Goal: Check status: Check status

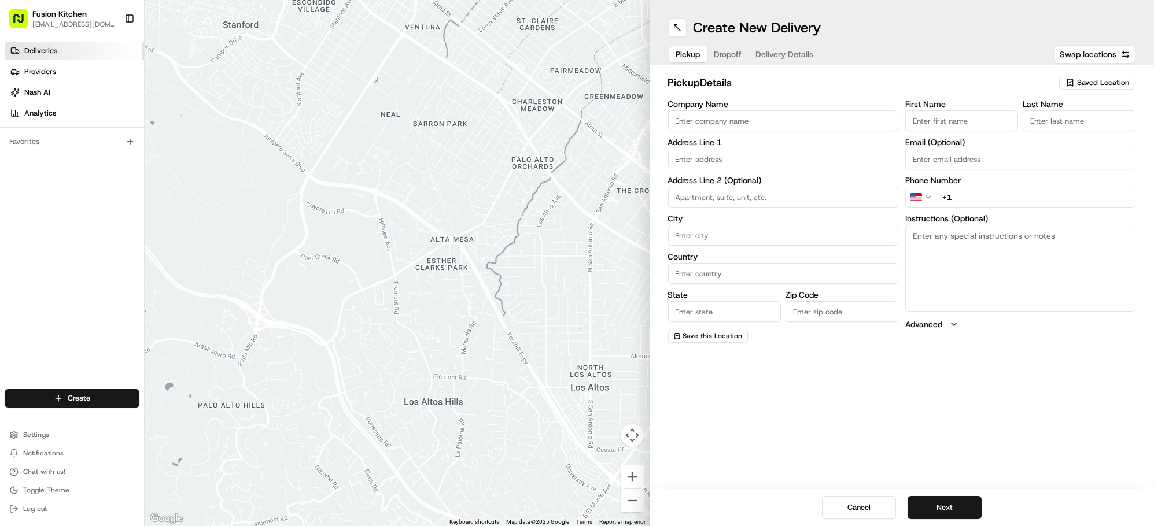
click at [42, 54] on span "Deliveries" at bounding box center [40, 51] width 33 height 10
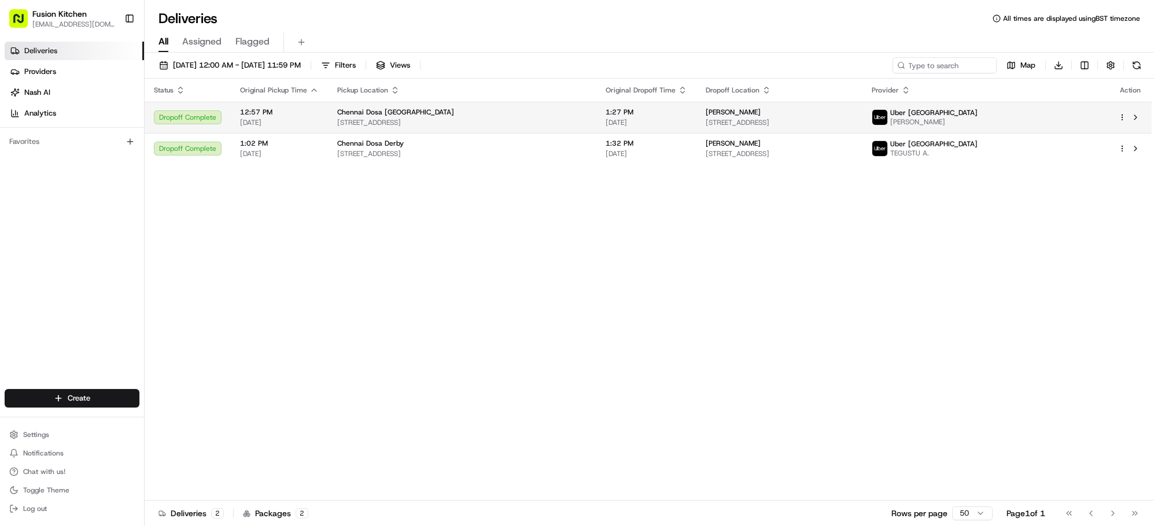
click at [745, 113] on span "[PERSON_NAME]" at bounding box center [733, 112] width 55 height 9
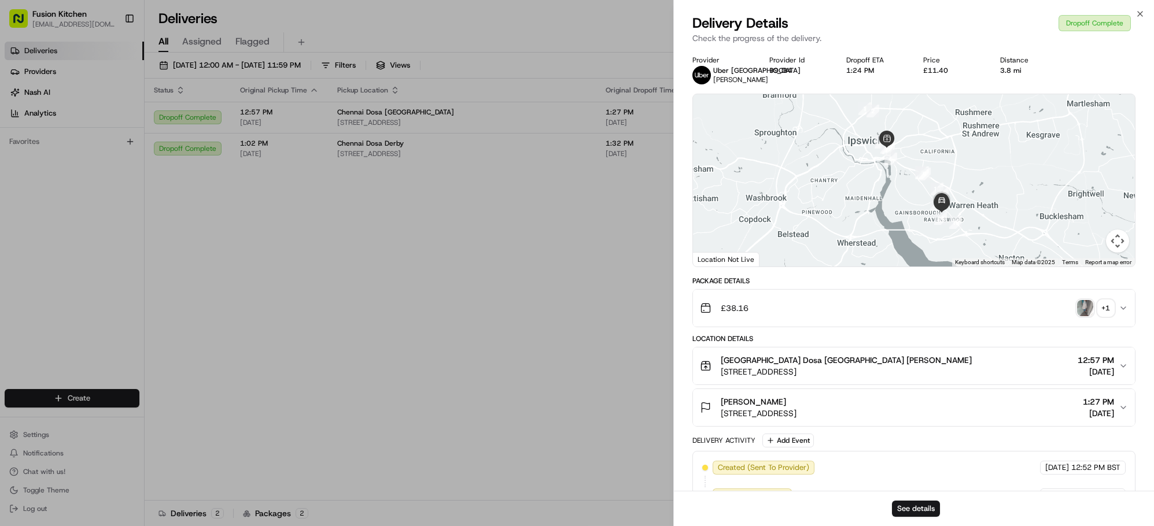
click at [1084, 309] on img "button" at bounding box center [1085, 308] width 16 height 16
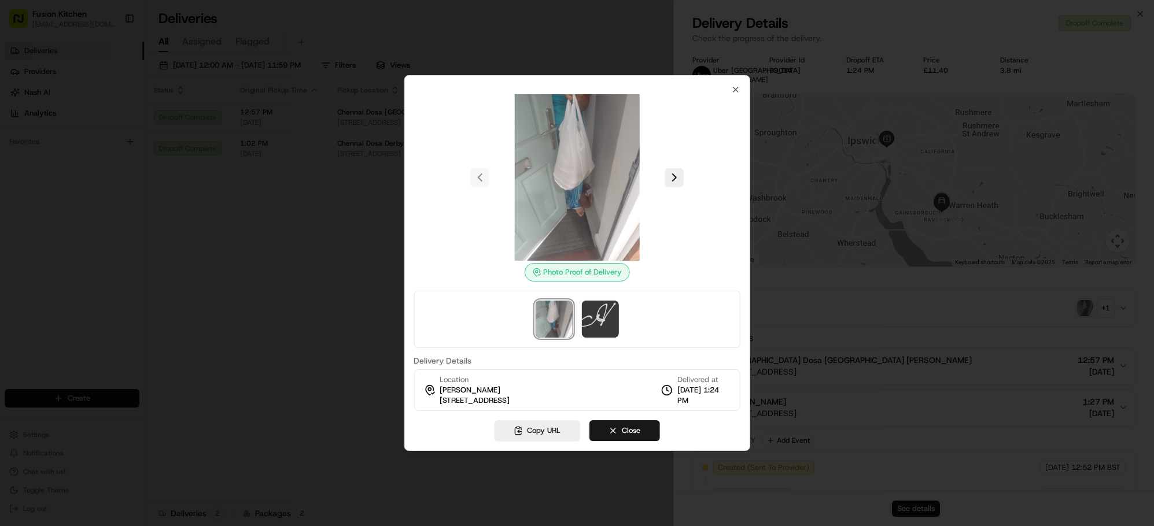
click at [365, 301] on div at bounding box center [577, 263] width 1154 height 526
